Goal: Answer question/provide support: Share knowledge or assist other users

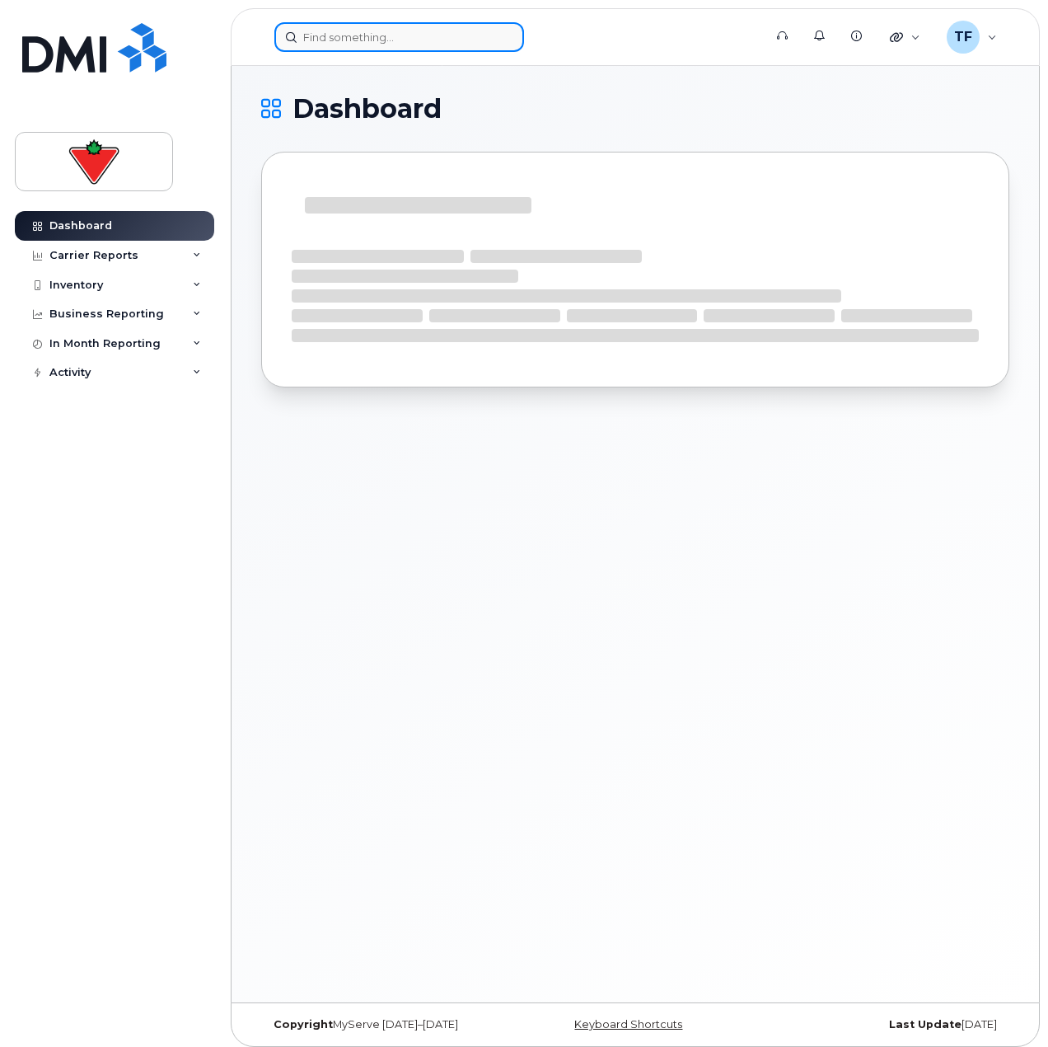
click at [445, 50] on input at bounding box center [399, 37] width 250 height 30
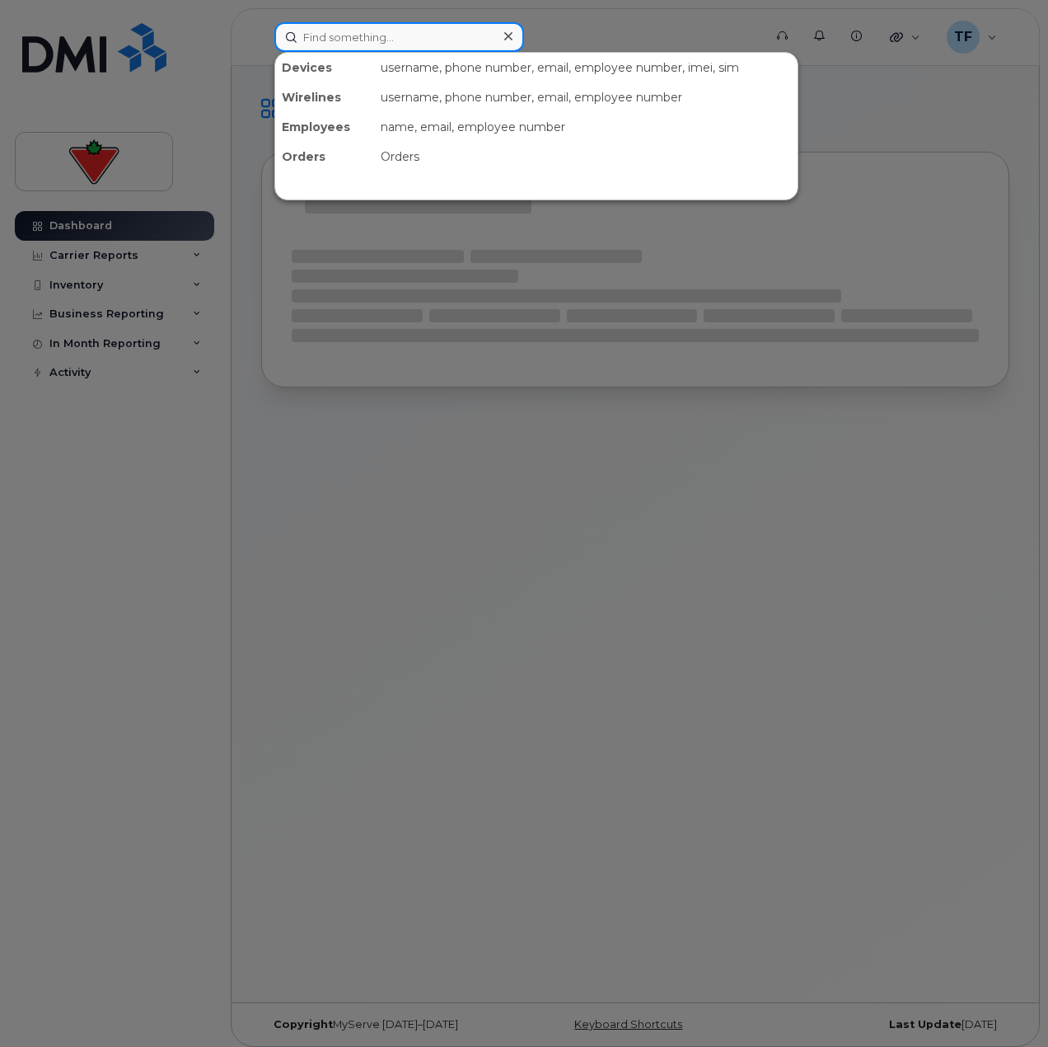
paste input "416-735-3270"
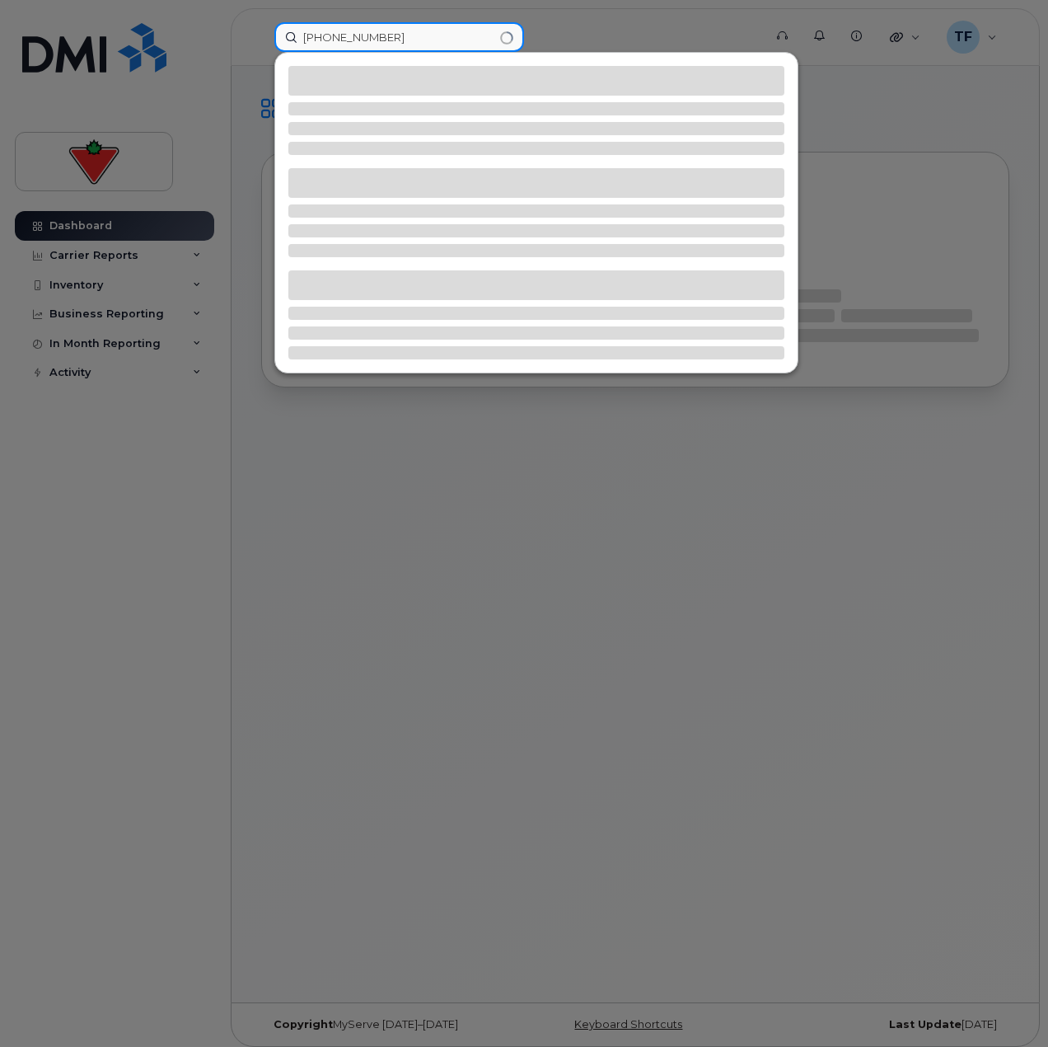
click at [382, 35] on input "416-735-3270" at bounding box center [399, 37] width 250 height 30
type input "416-735-3270"
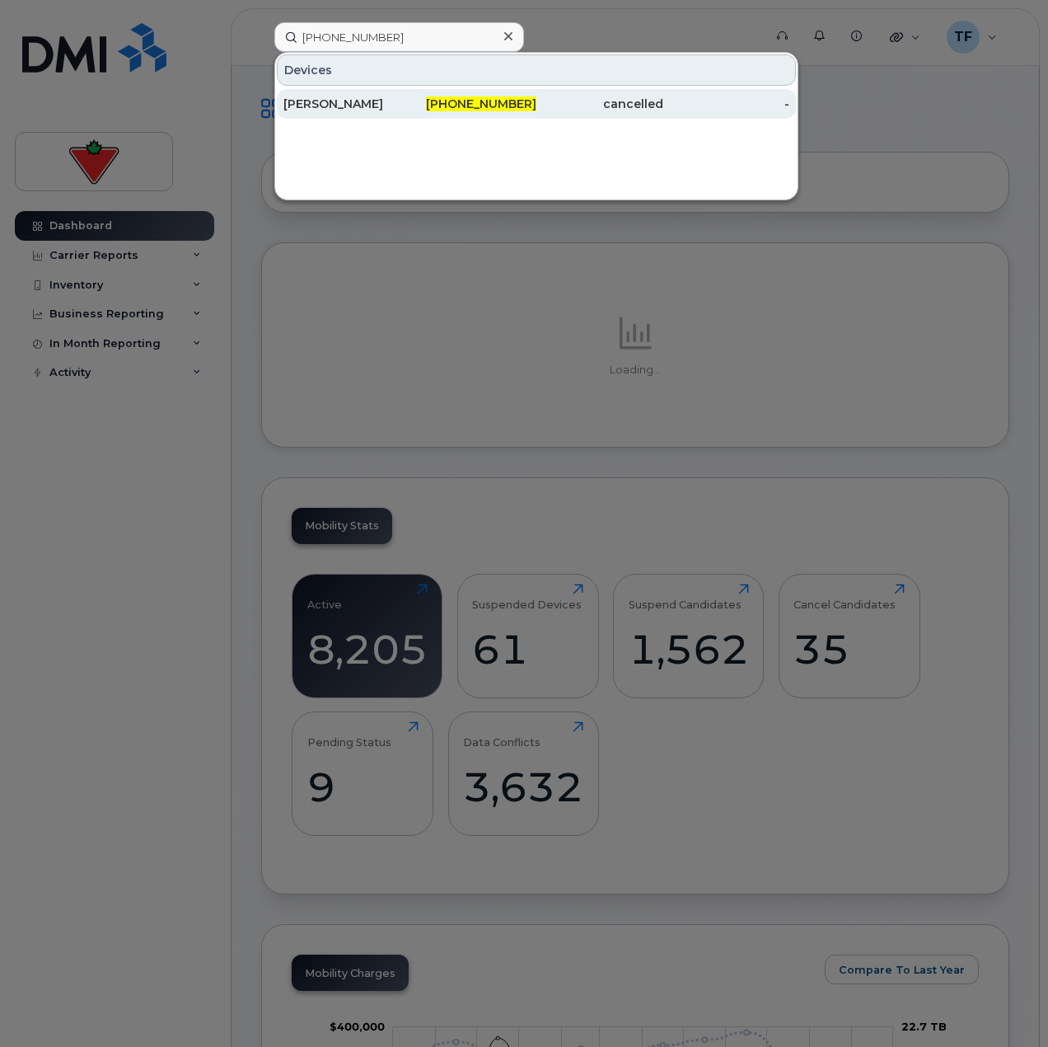
click at [394, 110] on div "[PERSON_NAME]" at bounding box center [347, 104] width 127 height 16
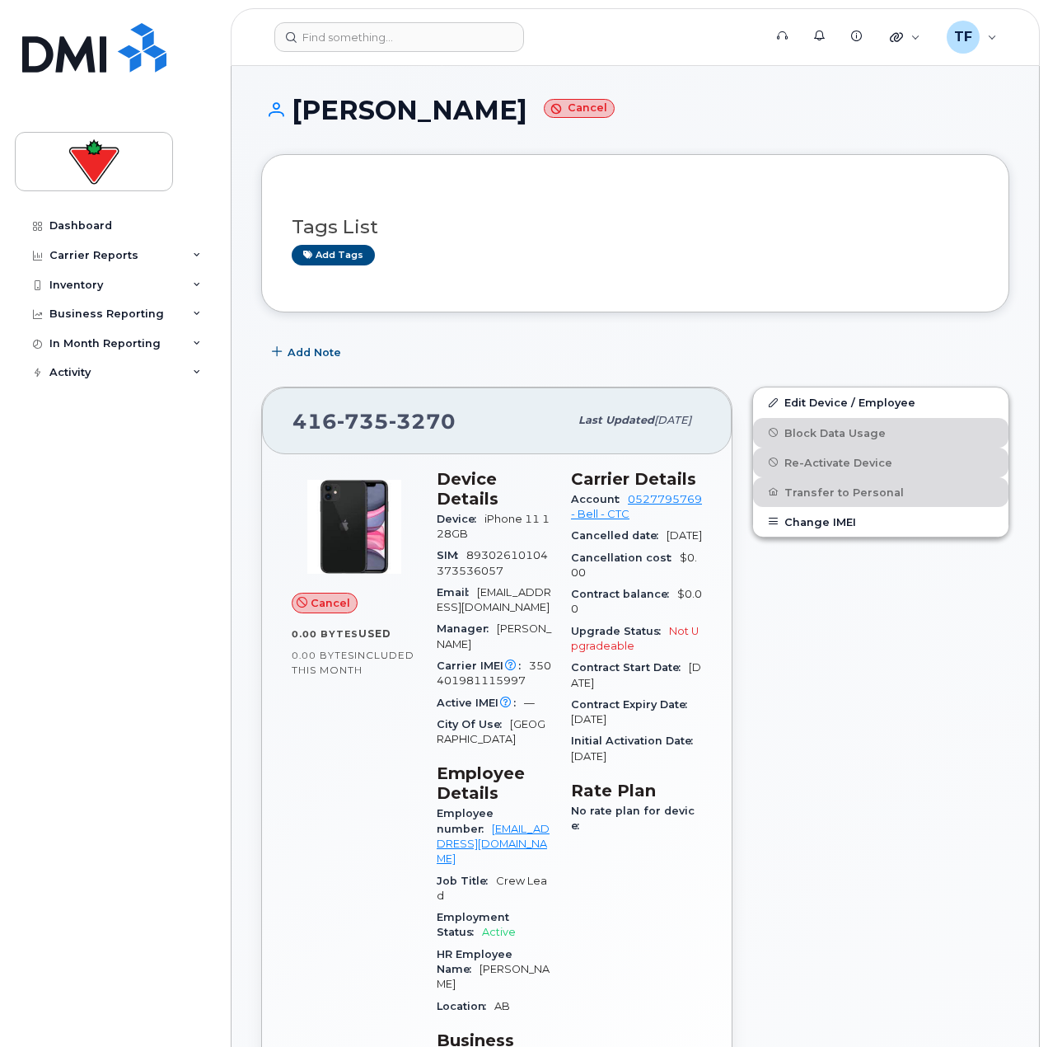
click at [572, 111] on small "Cancel" at bounding box center [579, 108] width 71 height 19
click at [389, 45] on input at bounding box center [399, 37] width 250 height 30
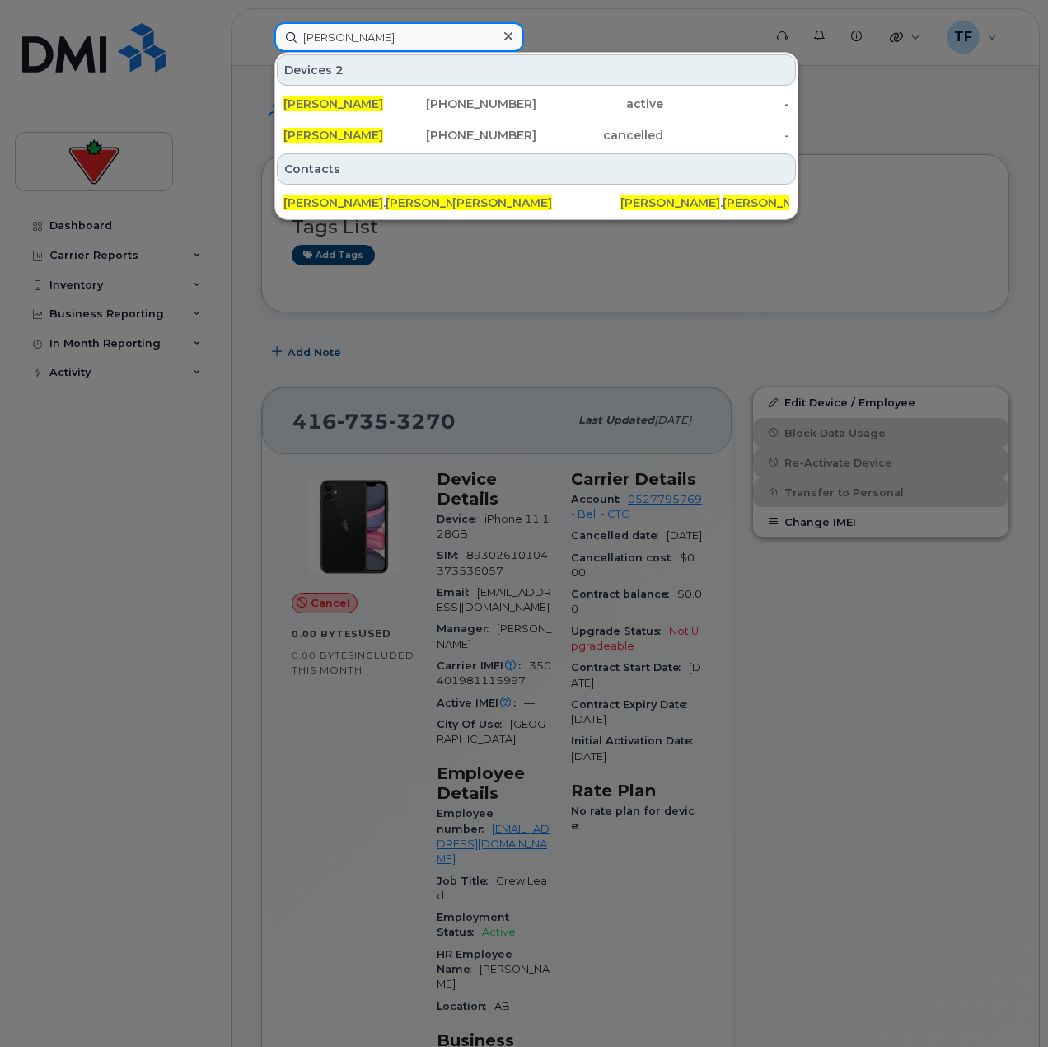
type input "[PERSON_NAME]"
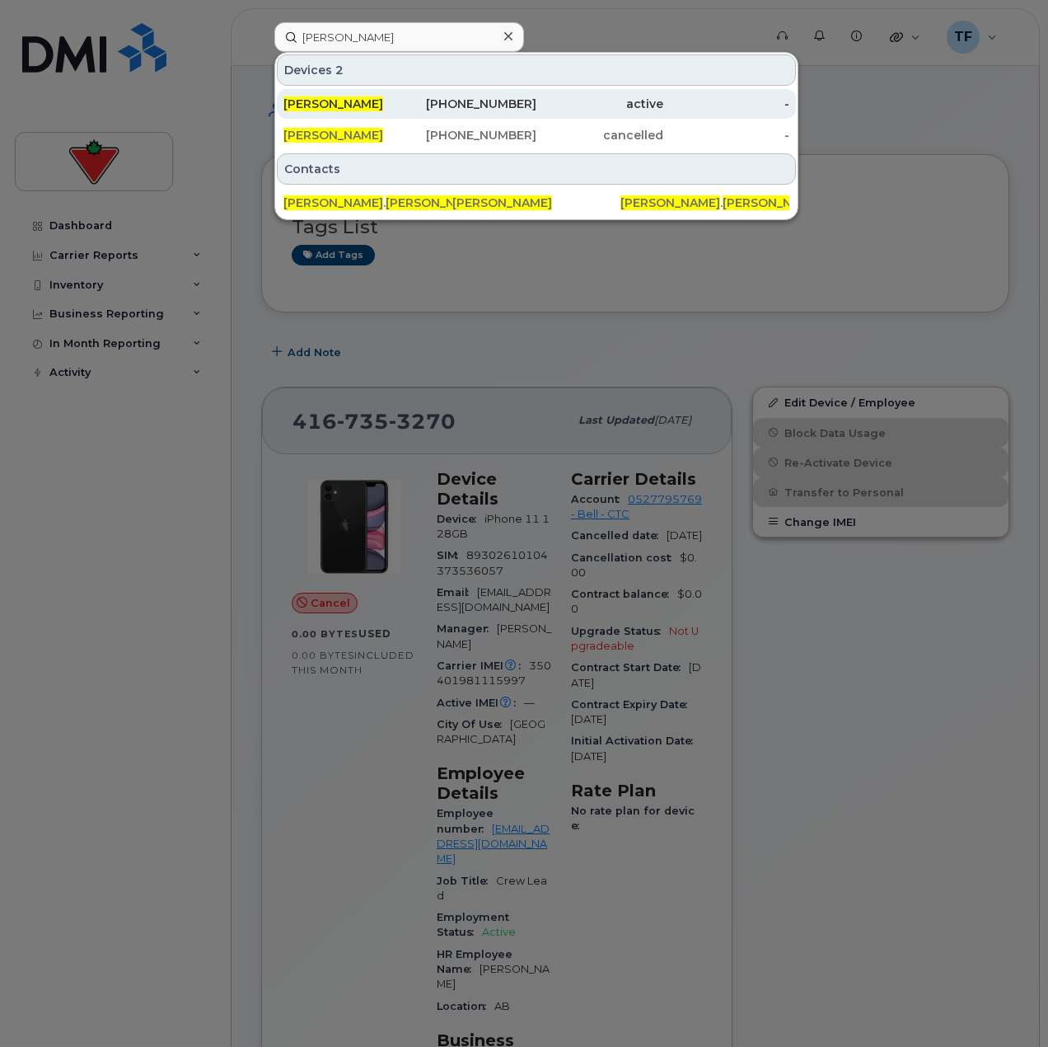
click at [390, 101] on div "[PERSON_NAME]" at bounding box center [347, 104] width 127 height 16
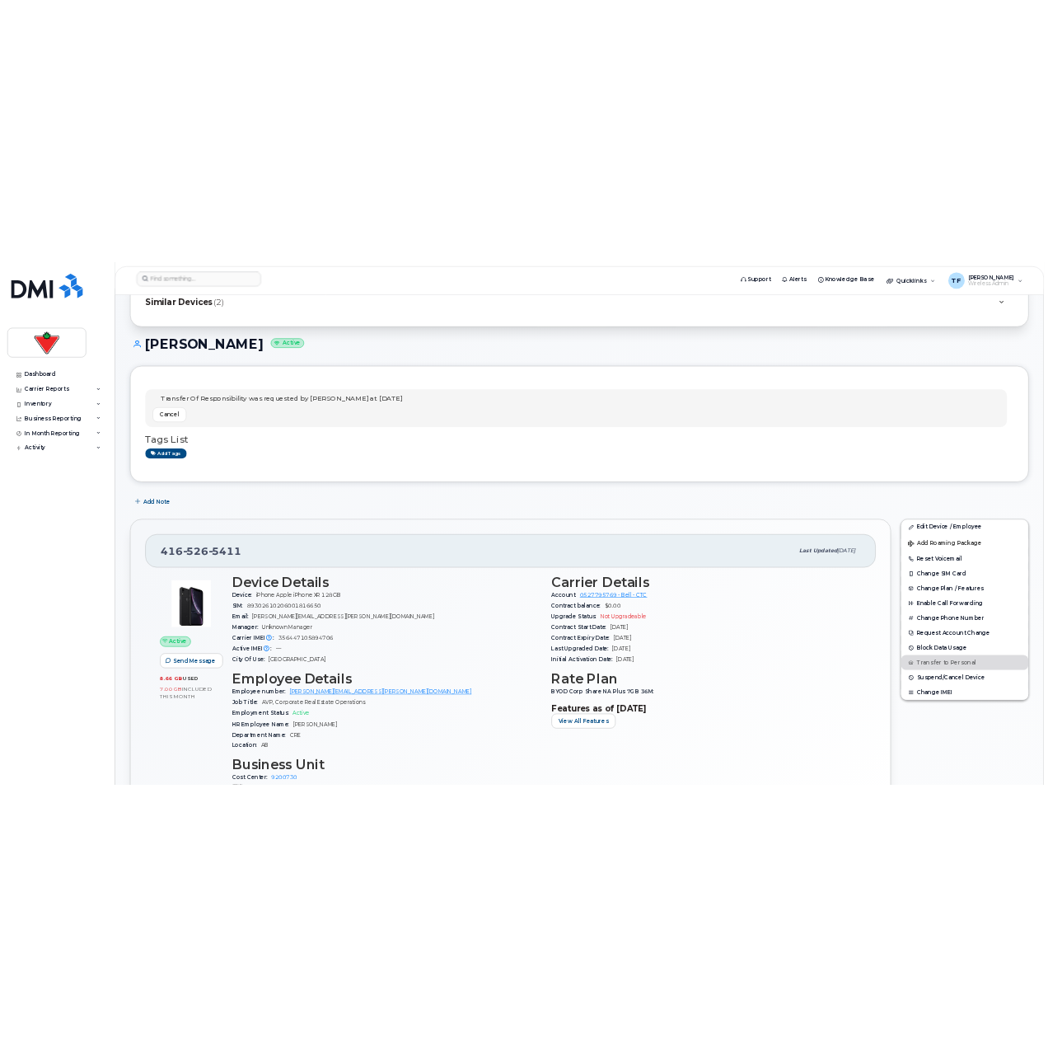
scroll to position [247, 0]
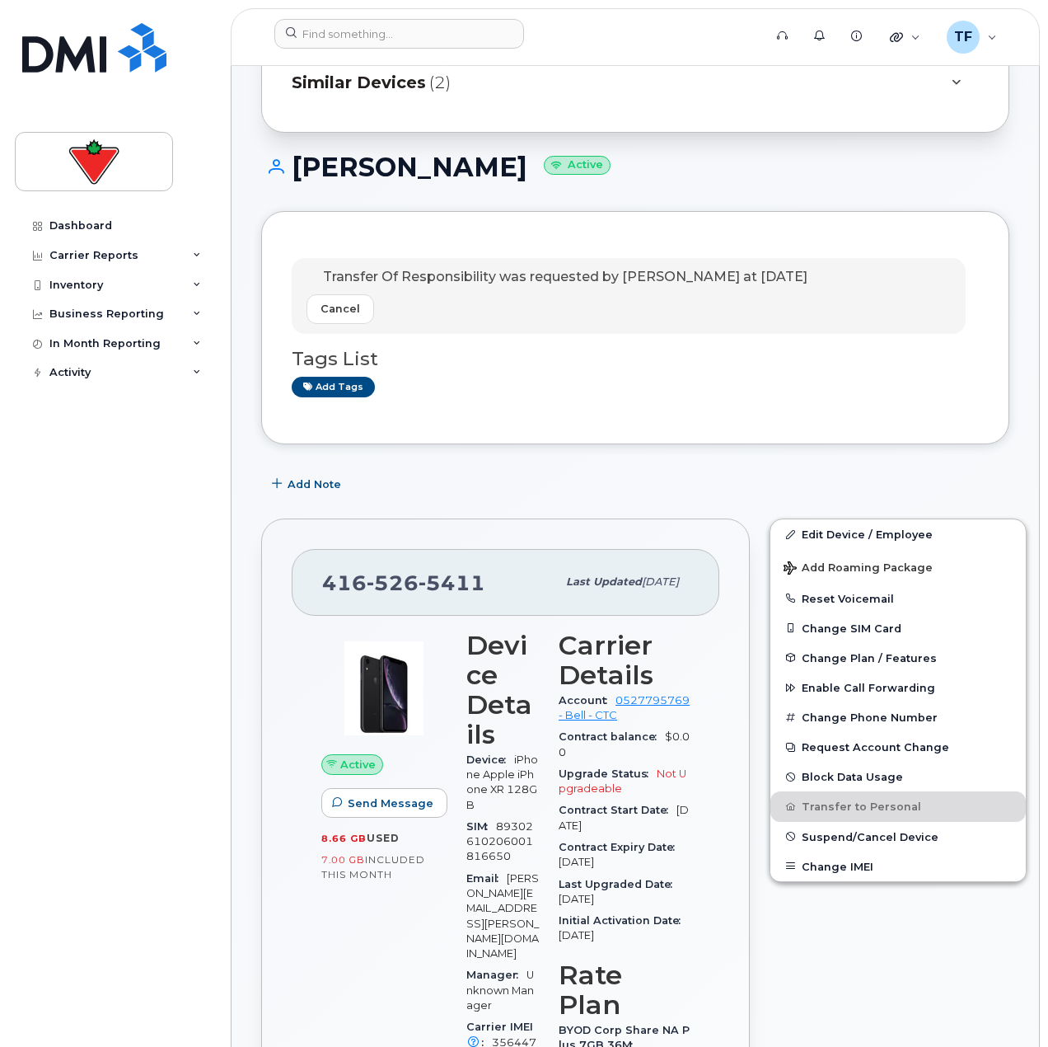
scroll to position [82, 0]
drag, startPoint x: 844, startPoint y: 273, endPoint x: 283, endPoint y: 272, distance: 561.3
click at [283, 272] on div "Transfer Of Responsibility was requested by Tyler Federowich at Sep 19, 2025 Ca…" at bounding box center [635, 328] width 748 height 233
copy p "Transfer Of Responsibility was requested by Tyler Federowich at Sep 19, 2025"
click at [310, 486] on span "Add Note" at bounding box center [315, 485] width 54 height 16
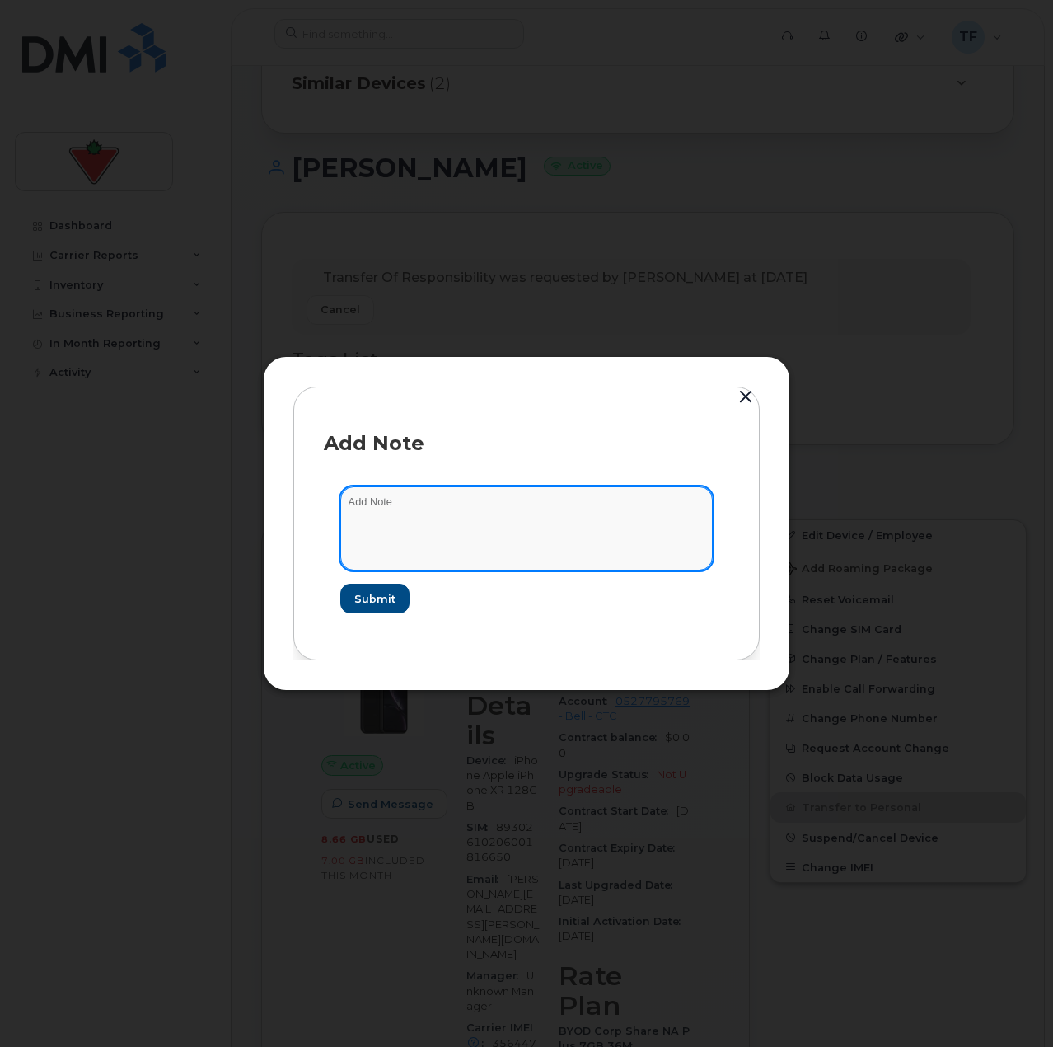
click at [406, 529] on textarea at bounding box center [526, 528] width 373 height 84
paste textarea "Transfer Of Responsibility was requested by Tyler Federowich at Sep 19, 2025"
type textarea "Transfer Of Responsibility was requested by Tyler Federowich at Sep 19, 2025"
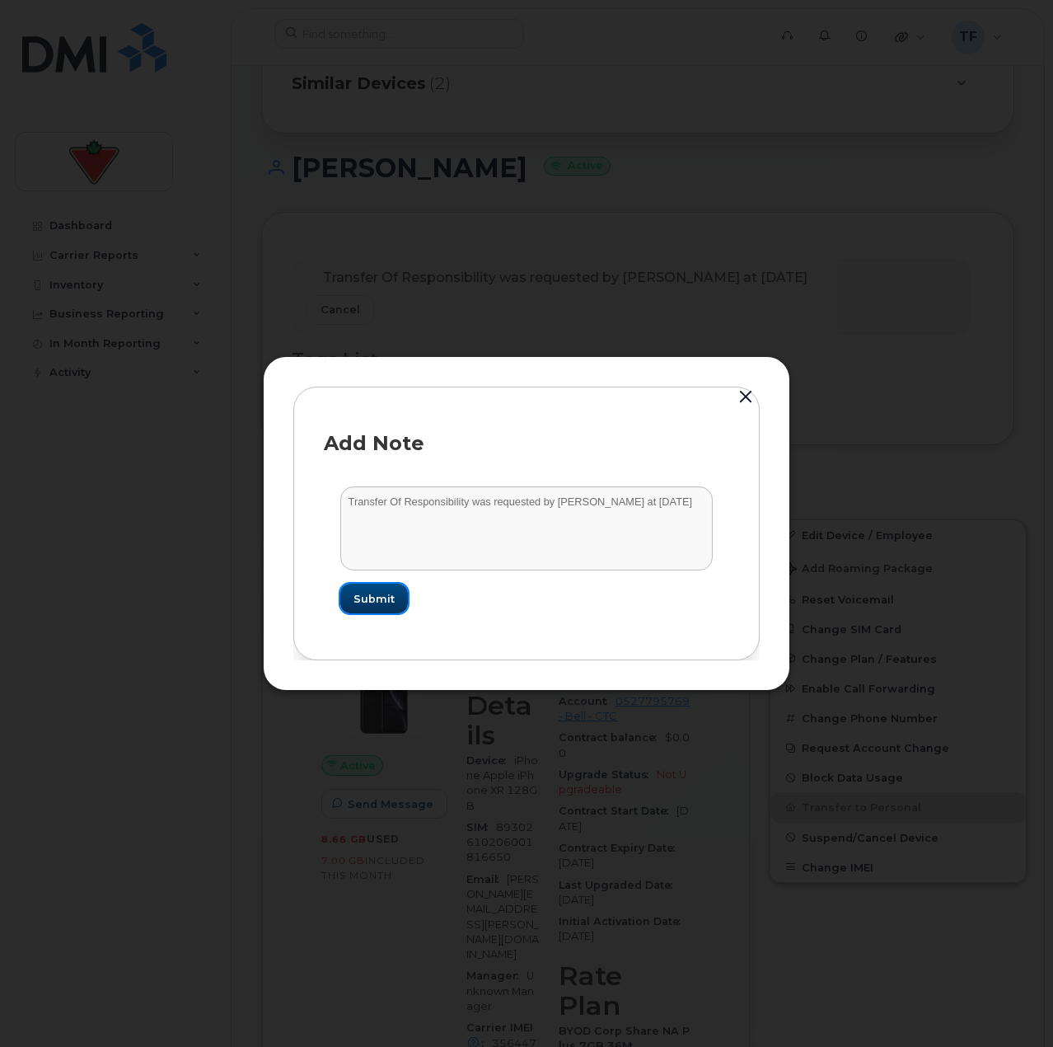
click at [368, 589] on button "Submit" at bounding box center [374, 599] width 68 height 30
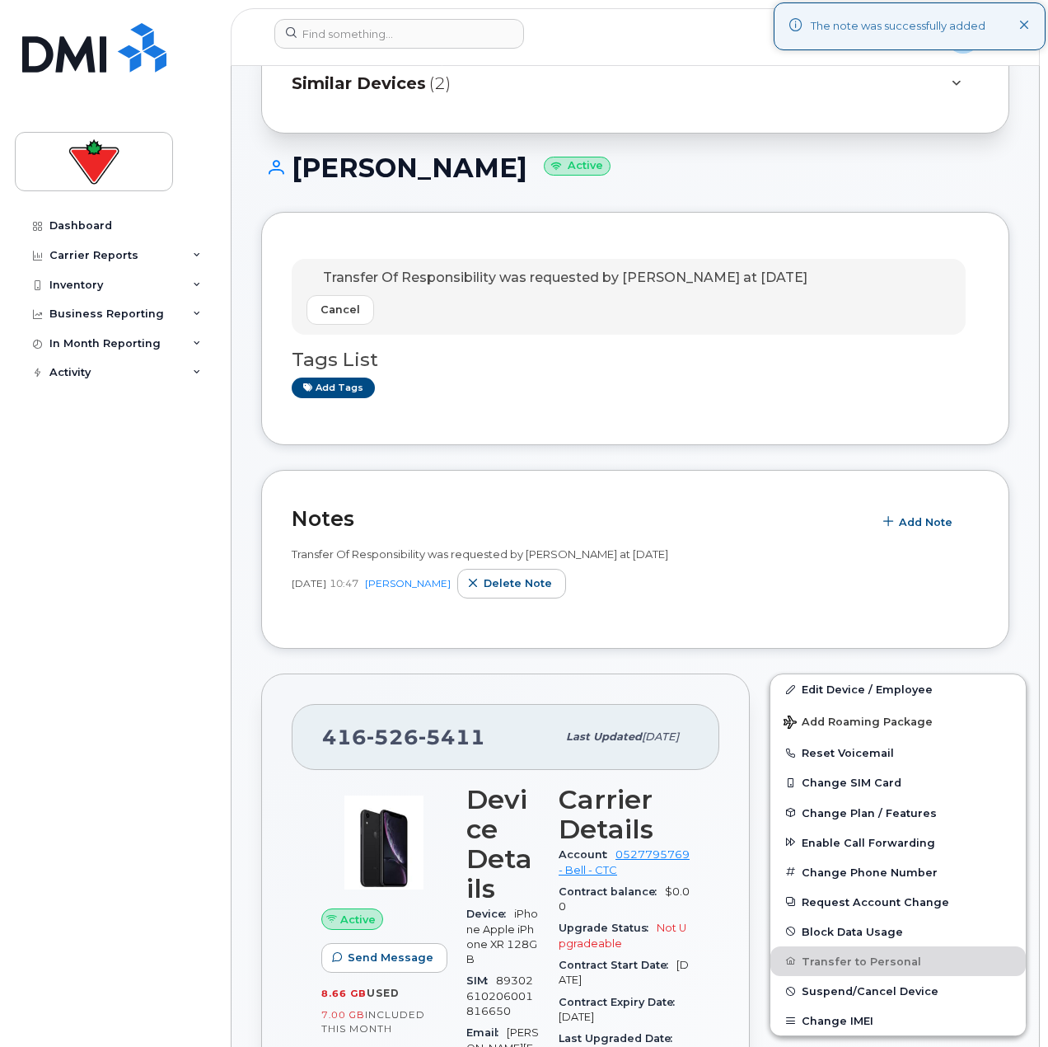
click at [181, 579] on div "Dashboard Carrier Reports Monthly Billing Data Daily Data Pooling Data Behavior…" at bounding box center [117, 616] width 204 height 811
